Goal: Task Accomplishment & Management: Manage account settings

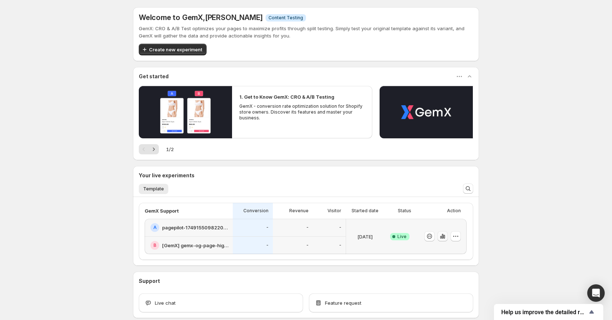
click at [444, 237] on icon "button" at bounding box center [444, 237] width 1 height 4
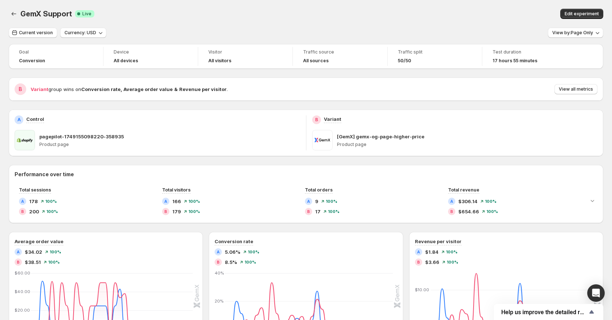
click at [402, 60] on span "50/50" at bounding box center [404, 61] width 13 height 6
click at [402, 52] on span "Traffic split" at bounding box center [435, 52] width 74 height 6
click at [572, 16] on span "Edit experiment" at bounding box center [582, 14] width 34 height 6
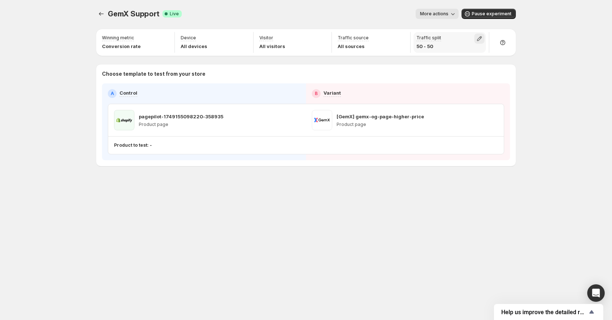
click at [478, 39] on icon "button" at bounding box center [479, 38] width 7 height 7
drag, startPoint x: 481, startPoint y: 54, endPoint x: 455, endPoint y: 53, distance: 26.6
type input "**"
click at [455, 53] on input "range" at bounding box center [479, 54] width 105 height 10
drag, startPoint x: 385, startPoint y: 10, endPoint x: 399, endPoint y: 14, distance: 14.8
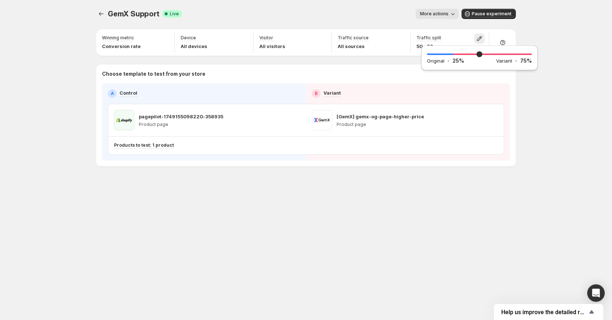
click at [385, 10] on div "More actions" at bounding box center [323, 14] width 271 height 10
click at [101, 14] on icon "Experiments" at bounding box center [101, 13] width 7 height 7
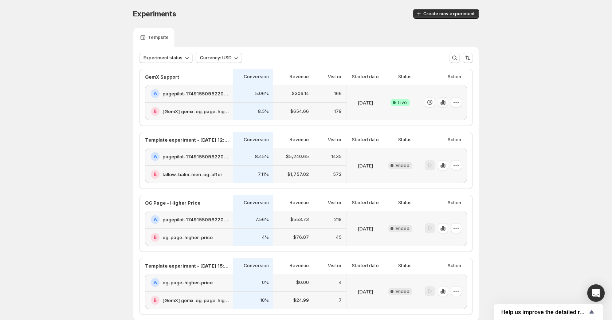
click at [444, 103] on icon "button" at bounding box center [443, 102] width 1 height 5
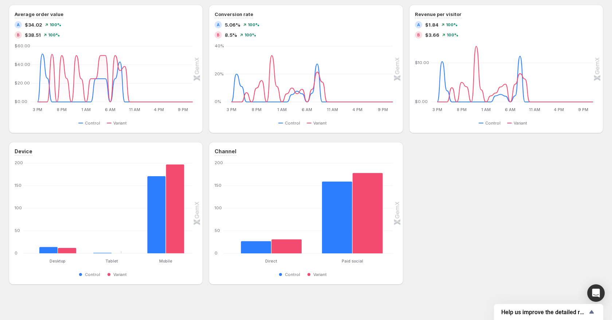
scroll to position [228, 0]
